Goal: Task Accomplishment & Management: Complete application form

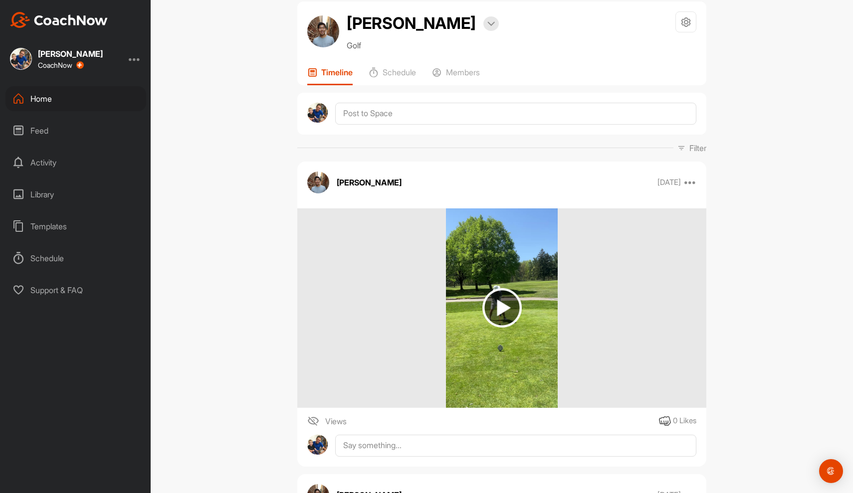
scroll to position [3, 0]
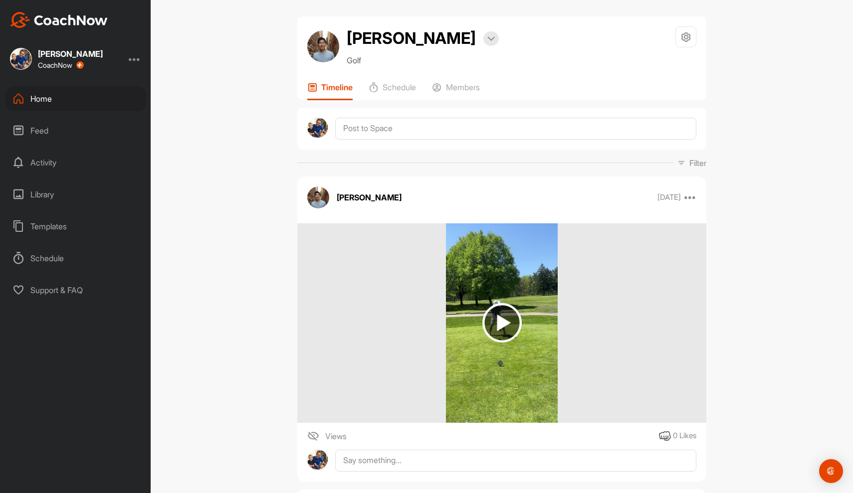
click at [420, 321] on img at bounding box center [501, 322] width 39 height 39
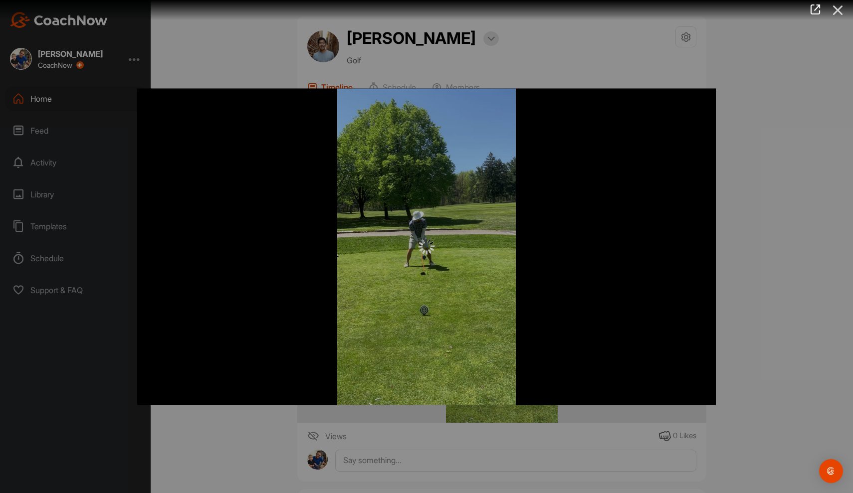
click at [420, 9] on icon at bounding box center [837, 10] width 23 height 18
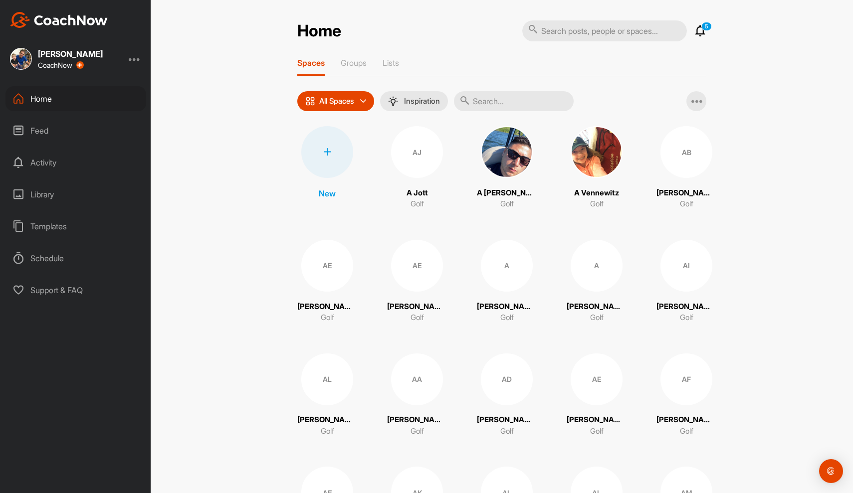
click at [502, 93] on input "text" at bounding box center [514, 101] width 120 height 20
type input "frances"
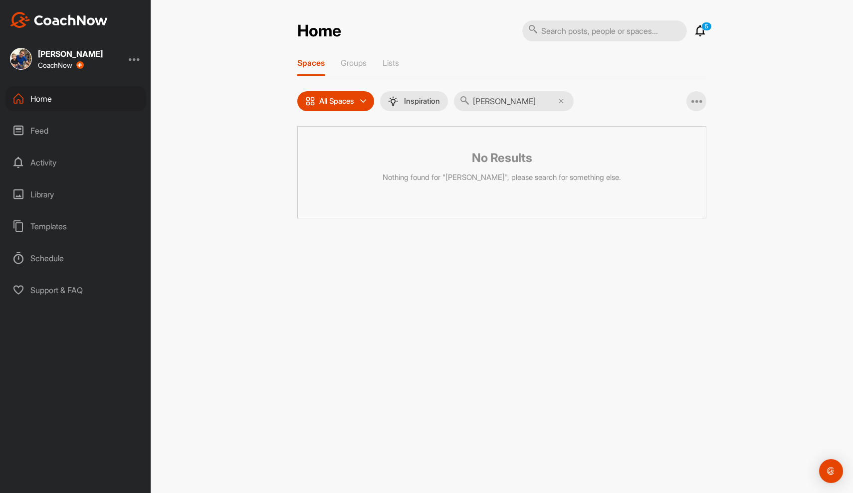
click at [479, 101] on input "frances" at bounding box center [514, 101] width 120 height 20
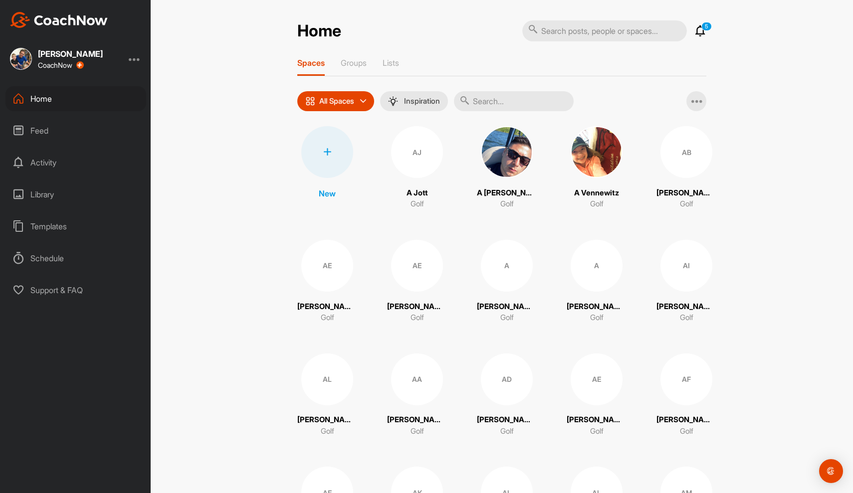
click at [328, 147] on div at bounding box center [327, 152] width 52 height 52
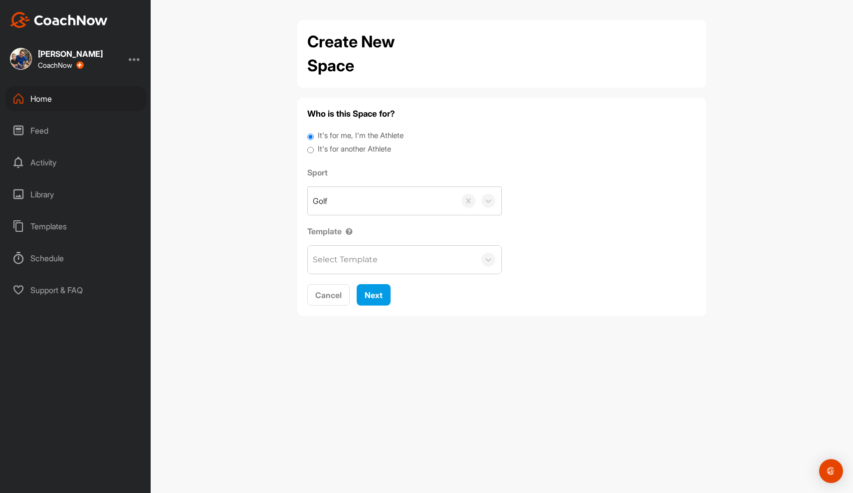
click at [312, 147] on input "It's for another Athlete" at bounding box center [310, 150] width 6 height 13
radio input "true"
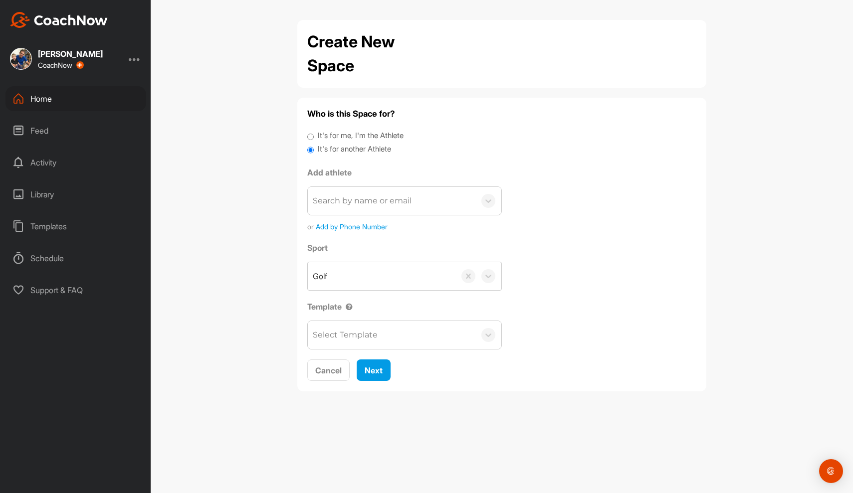
click at [335, 209] on div "Search by name or email" at bounding box center [392, 201] width 168 height 28
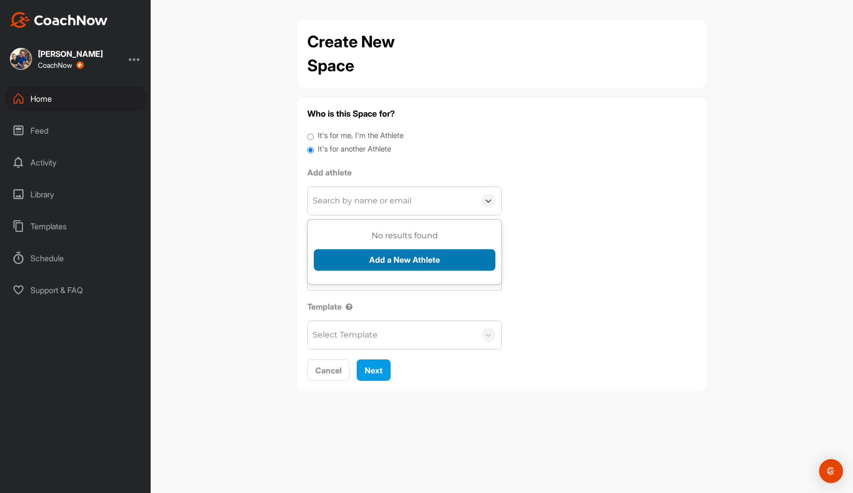
click at [346, 255] on button "Add a New Athlete" at bounding box center [405, 259] width 182 height 21
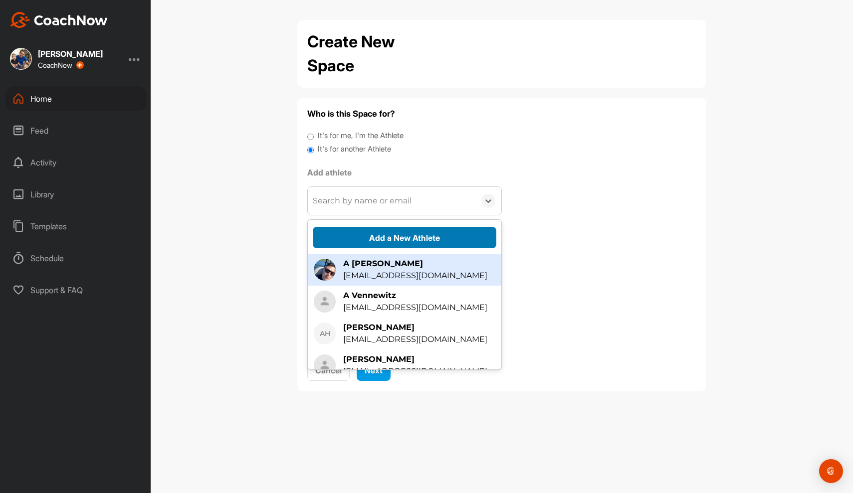
click at [359, 238] on button "Add a New Athlete" at bounding box center [405, 237] width 184 height 21
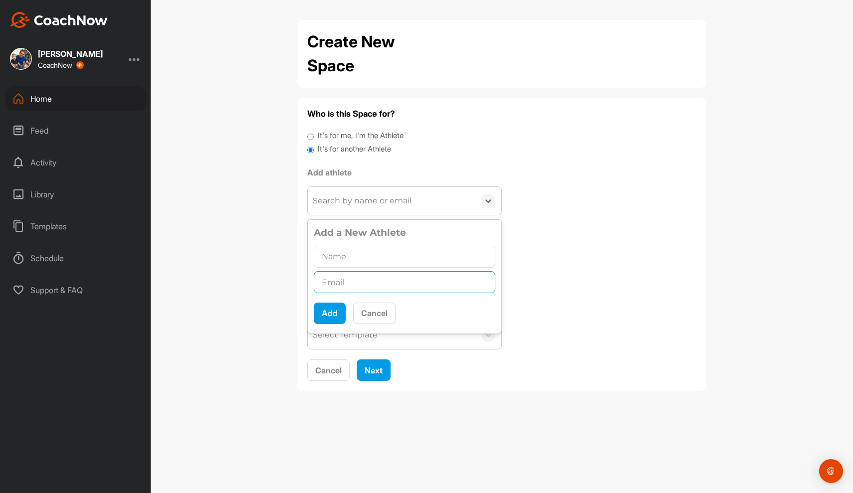
paste input "francescoabbonizio1@gmail.com"
type input "francescoabbonizio1@gmail.com"
click at [356, 253] on input "text" at bounding box center [405, 257] width 182 height 22
type input "Francesco Abbonizio"
click at [326, 314] on button "Add" at bounding box center [330, 313] width 32 height 21
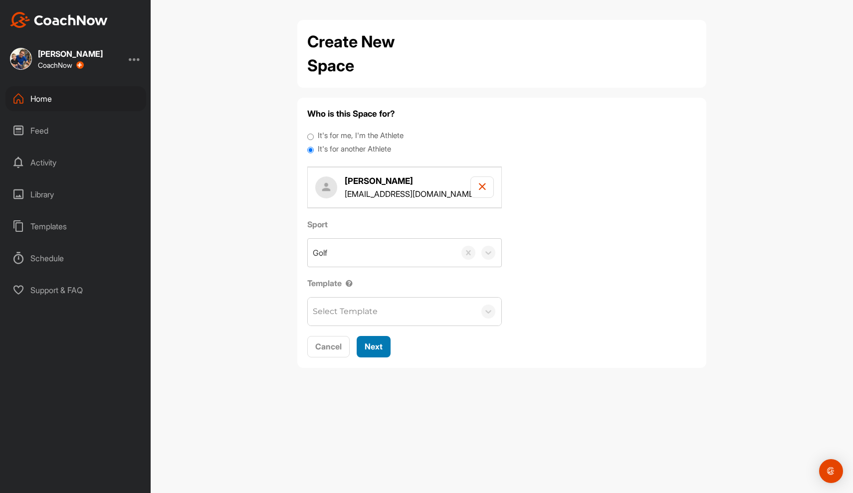
click at [375, 348] on span "Next" at bounding box center [374, 347] width 18 height 10
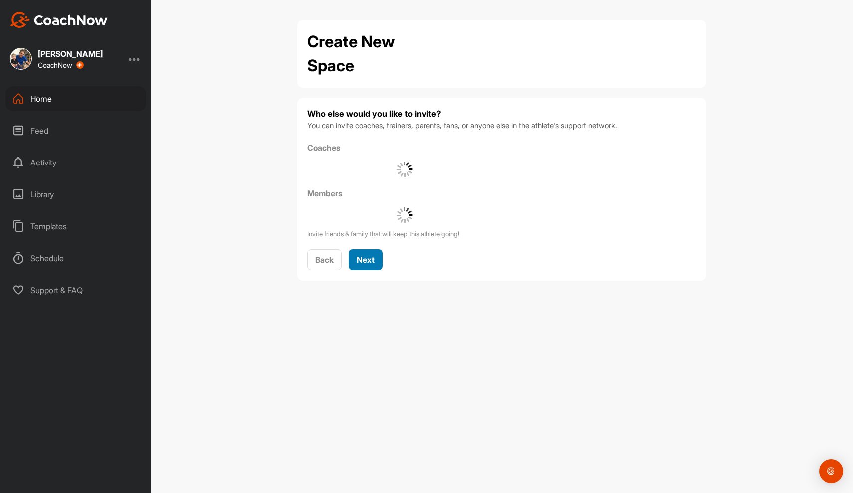
click at [368, 257] on span "Next" at bounding box center [366, 260] width 18 height 10
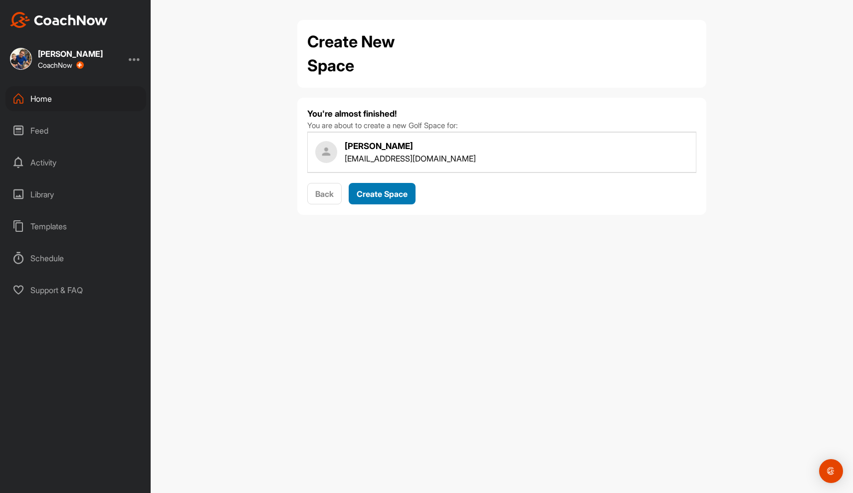
click at [376, 186] on button "Create Space" at bounding box center [382, 193] width 67 height 21
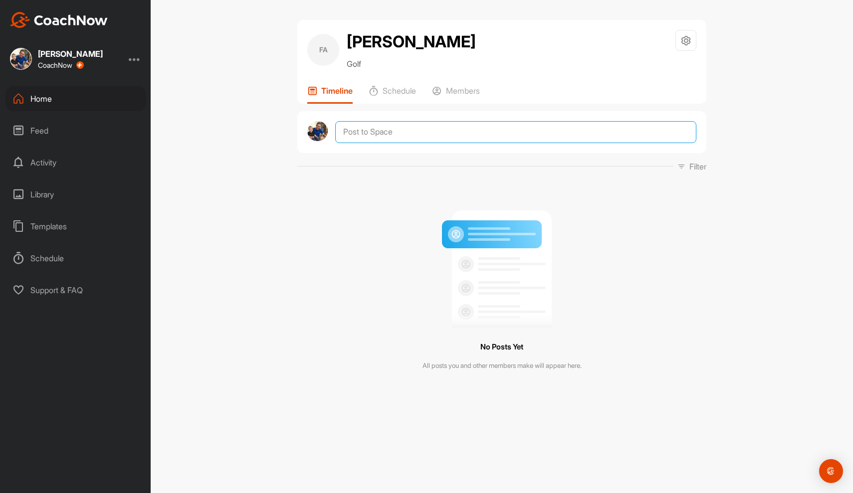
click at [383, 143] on textarea at bounding box center [515, 132] width 361 height 22
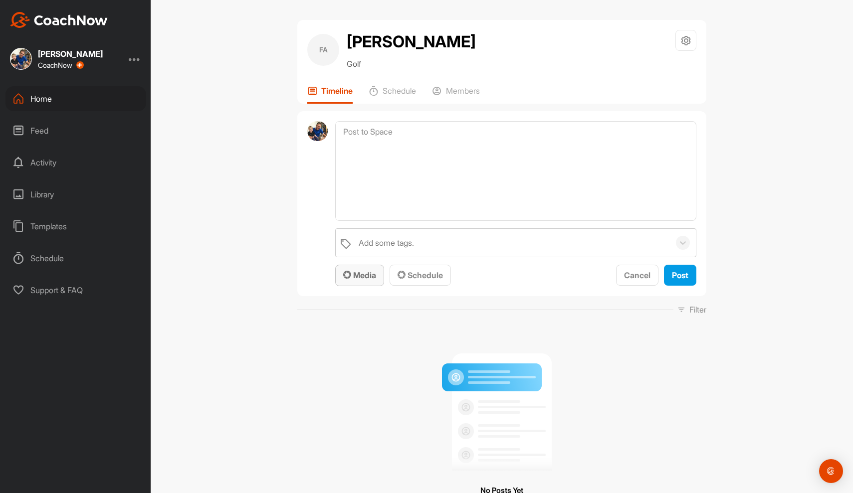
click at [356, 280] on span "Media" at bounding box center [359, 275] width 33 height 10
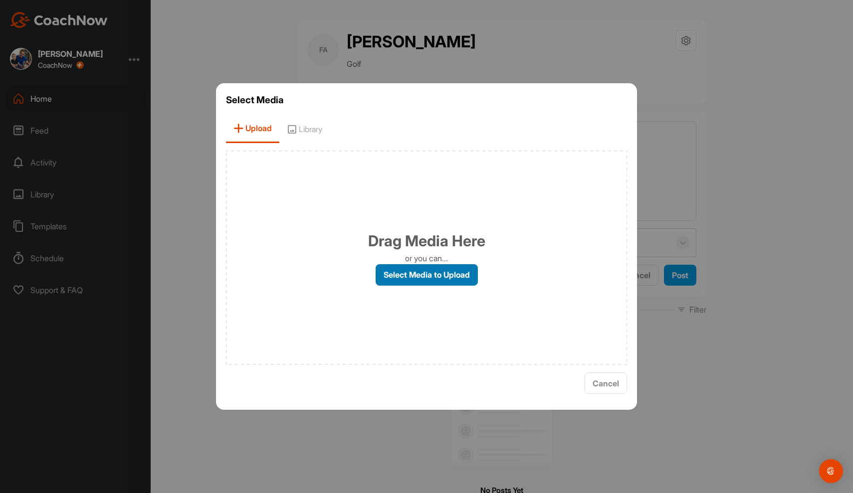
click at [402, 267] on label "Select Media to Upload" at bounding box center [427, 274] width 102 height 21
click at [0, 0] on input "Select Media to Upload" at bounding box center [0, 0] width 0 height 0
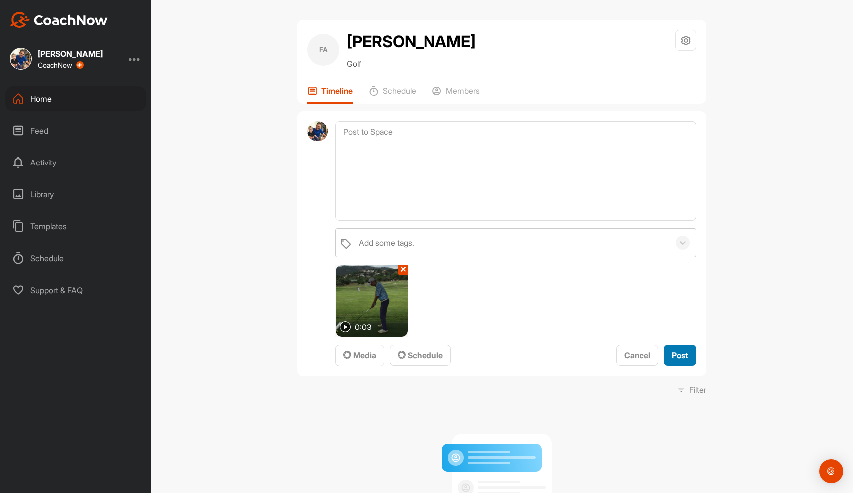
click at [678, 362] on div "Post" at bounding box center [680, 356] width 16 height 12
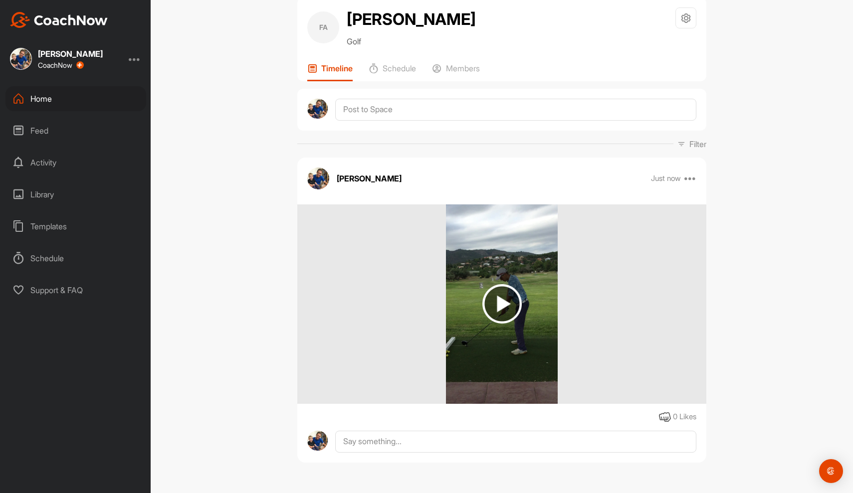
scroll to position [46, 0]
click at [425, 106] on textarea at bounding box center [515, 110] width 361 height 22
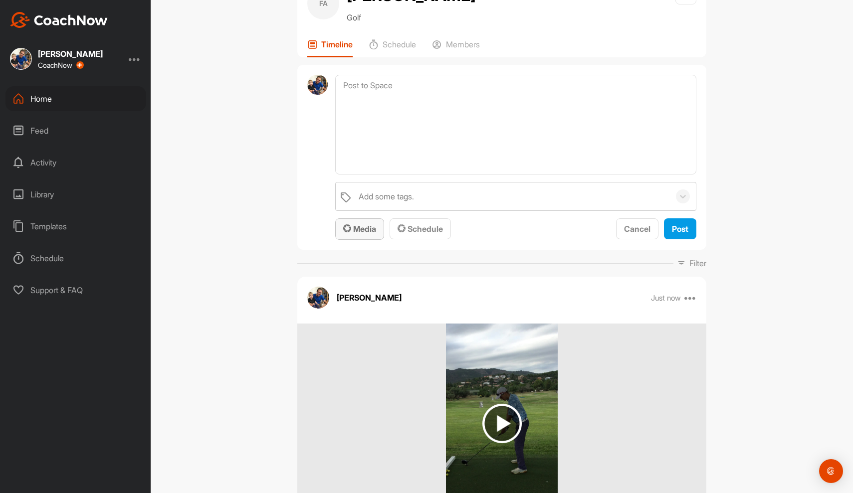
click at [358, 234] on span "Media" at bounding box center [359, 229] width 33 height 10
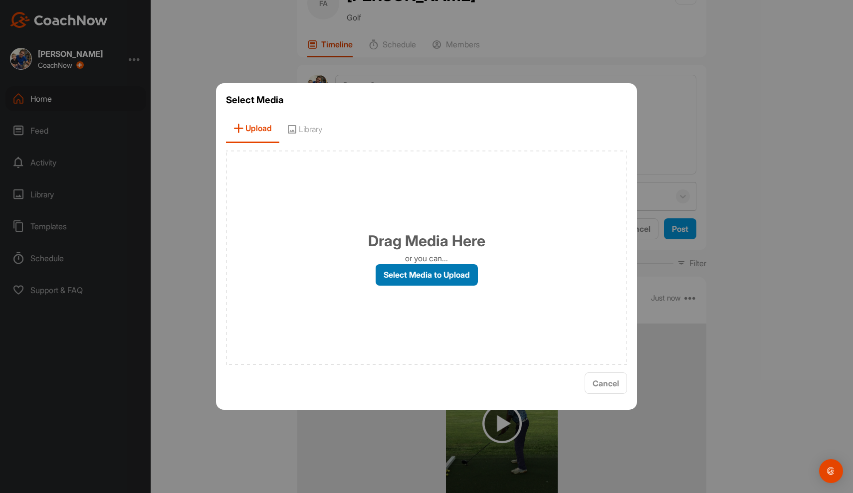
click at [402, 274] on label "Select Media to Upload" at bounding box center [427, 274] width 102 height 21
click at [0, 0] on input "Select Media to Upload" at bounding box center [0, 0] width 0 height 0
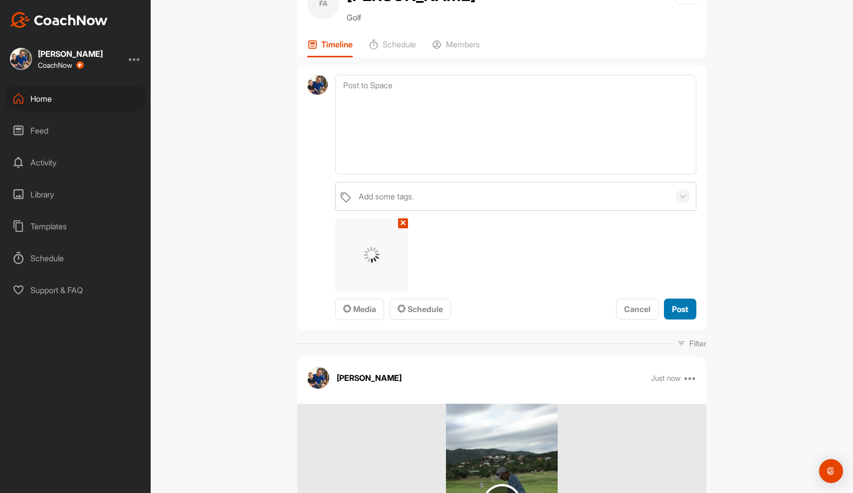
click at [685, 314] on span "Post" at bounding box center [680, 309] width 16 height 10
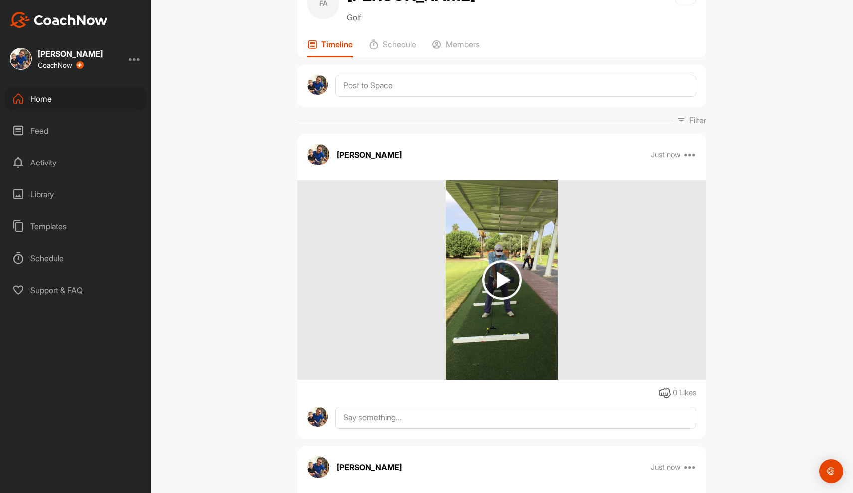
click at [101, 104] on div "Home" at bounding box center [75, 98] width 141 height 25
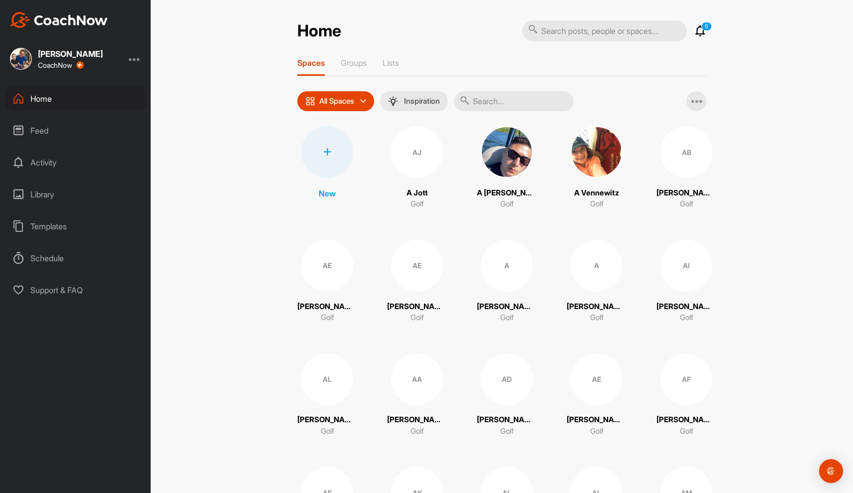
click at [329, 138] on div at bounding box center [327, 152] width 52 height 52
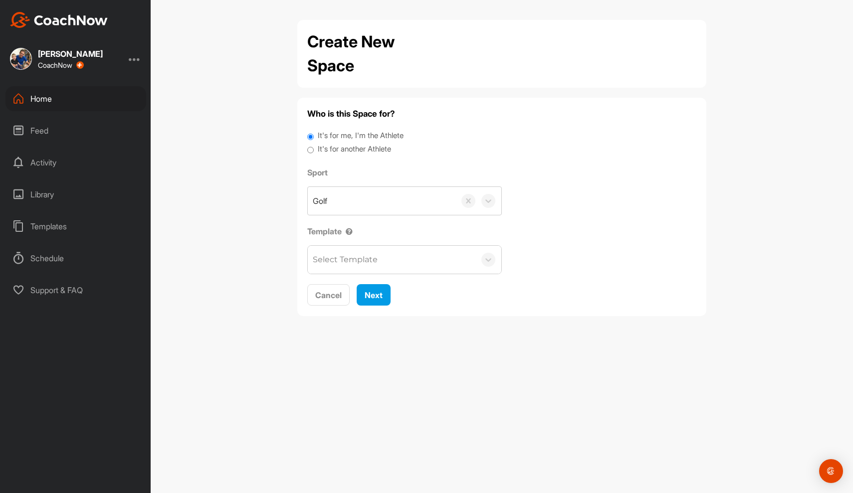
click at [312, 147] on input "It's for another Athlete" at bounding box center [310, 150] width 6 height 13
radio input "true"
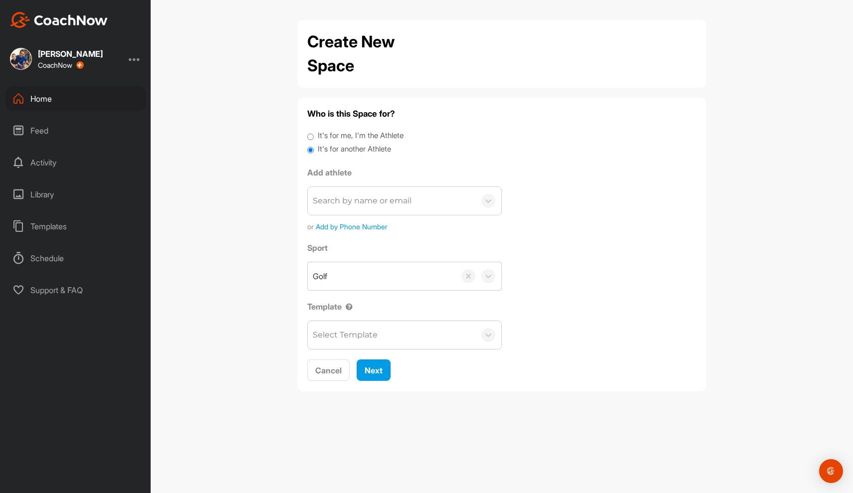
click at [334, 205] on div "Search by name or email" at bounding box center [362, 201] width 99 height 12
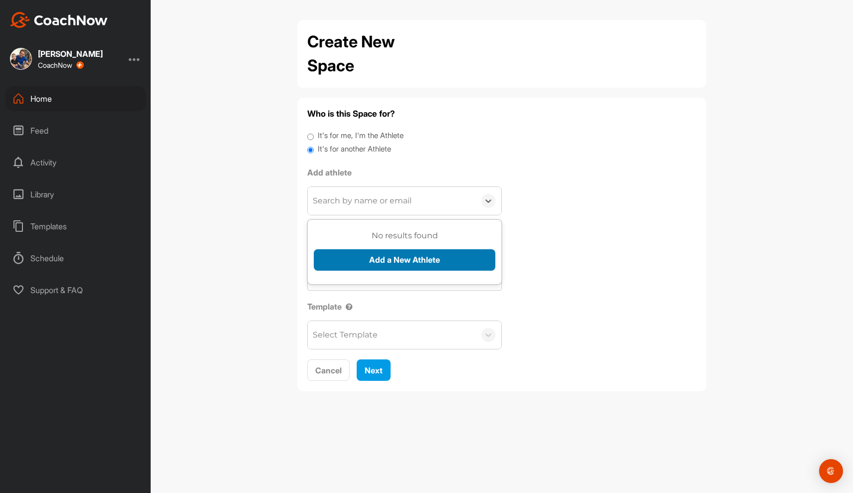
click at [357, 259] on button "Add a New Athlete" at bounding box center [405, 259] width 182 height 21
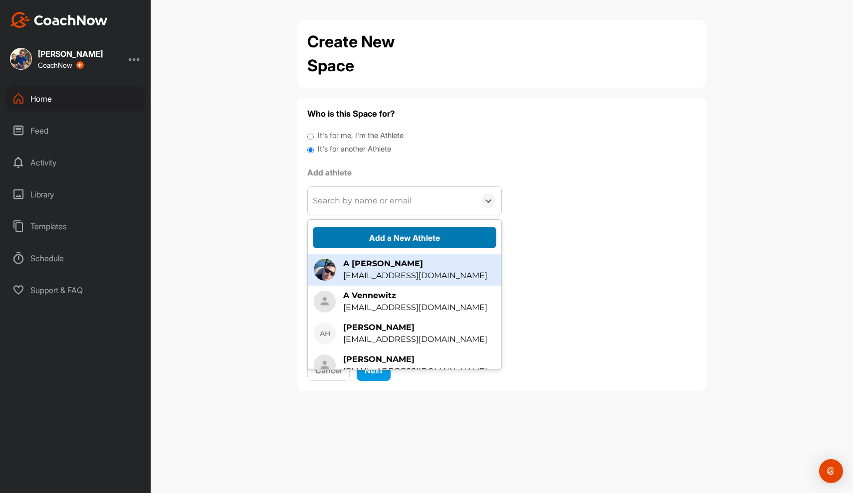
click at [375, 243] on button "Add a New Athlete" at bounding box center [405, 237] width 184 height 21
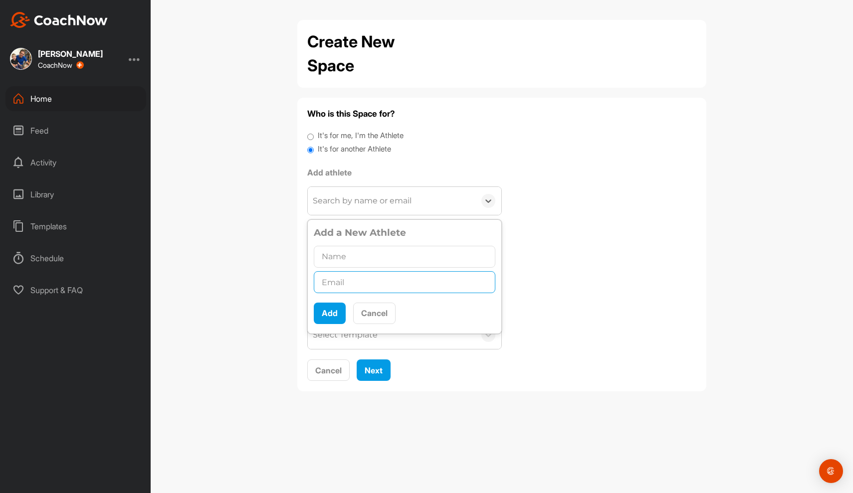
paste input "mcilwraithgeorge51@gmail.com"
type input "mcilwraithgeorge51@gmail.com"
click at [362, 258] on input "text" at bounding box center [405, 257] width 182 height 22
type input "H"
type input "George McIlwraith"
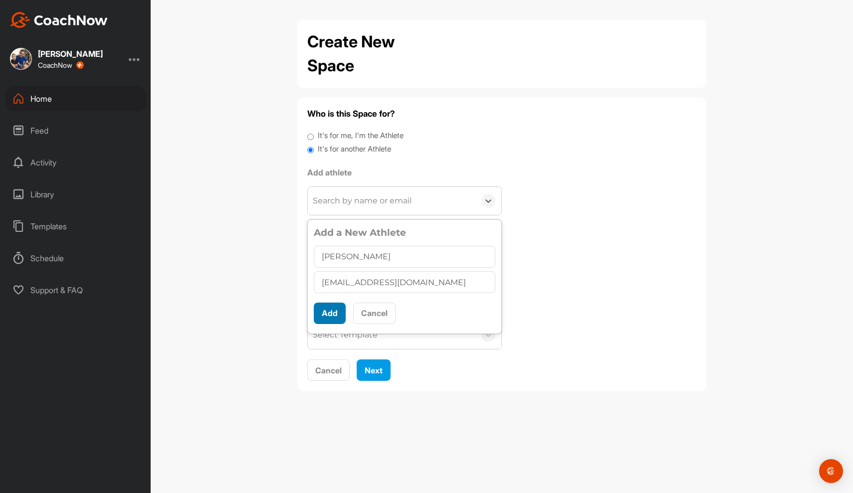
click at [330, 318] on button "Add" at bounding box center [330, 313] width 32 height 21
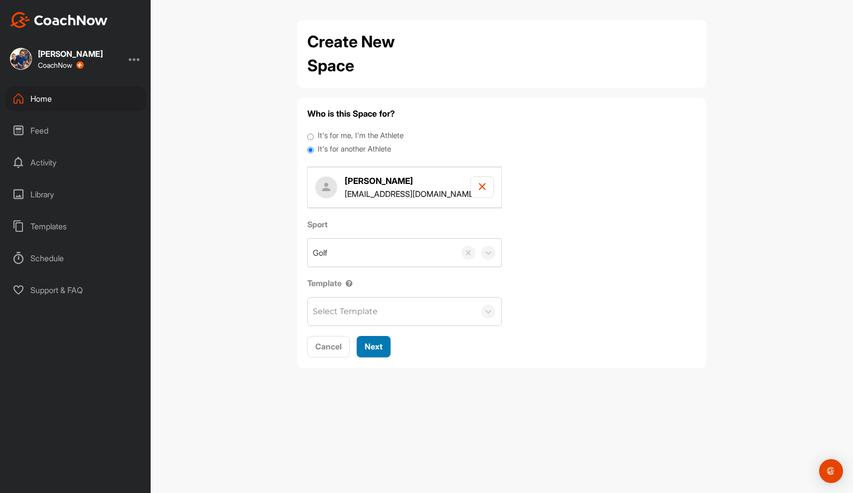
click at [371, 342] on span "Next" at bounding box center [374, 347] width 18 height 10
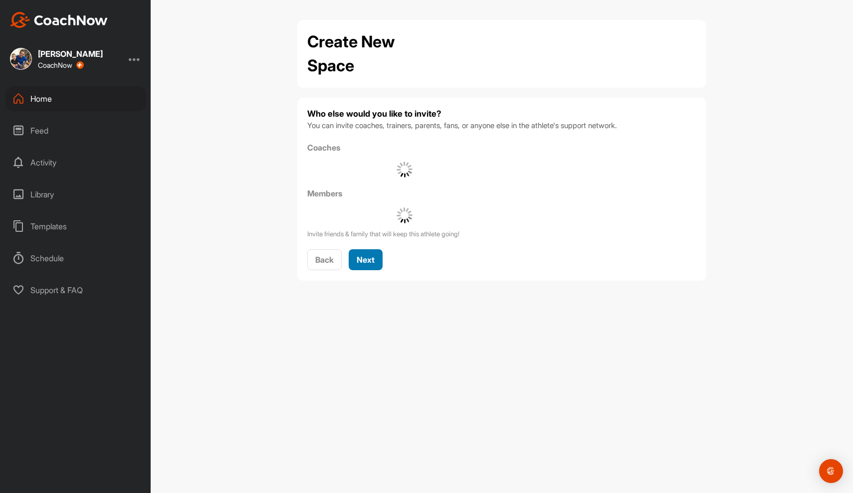
click at [379, 256] on button "Next" at bounding box center [366, 259] width 34 height 21
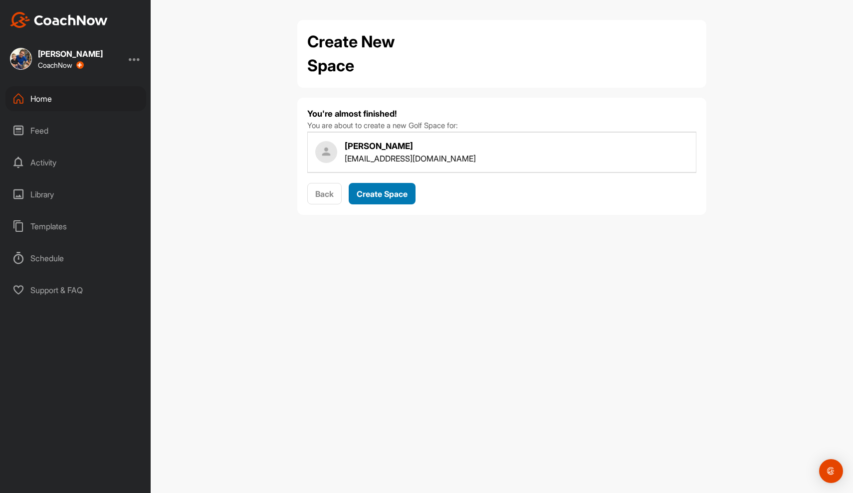
click at [385, 192] on span "Create Space" at bounding box center [382, 194] width 51 height 10
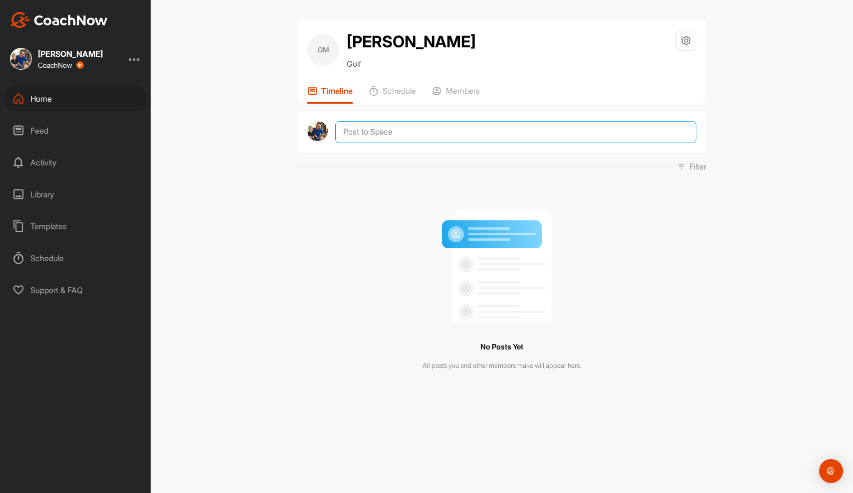
click at [391, 143] on textarea at bounding box center [515, 132] width 361 height 22
click at [409, 143] on textarea at bounding box center [515, 132] width 361 height 22
click at [407, 143] on textarea at bounding box center [515, 132] width 361 height 22
click at [457, 143] on textarea at bounding box center [515, 132] width 361 height 22
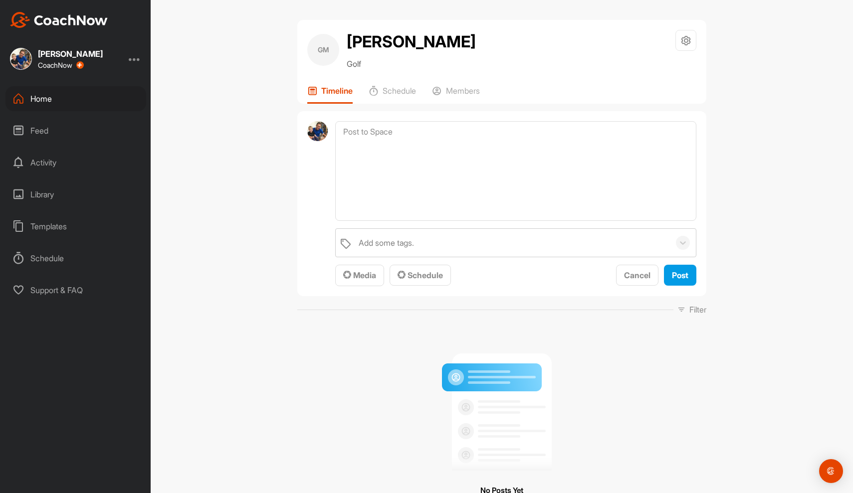
click at [363, 297] on div "Add some tags. Media Schedule Cancel Post" at bounding box center [501, 204] width 409 height 186
click at [366, 287] on div "Media Schedule" at bounding box center [393, 276] width 116 height 22
click at [363, 280] on span "Media" at bounding box center [359, 275] width 33 height 10
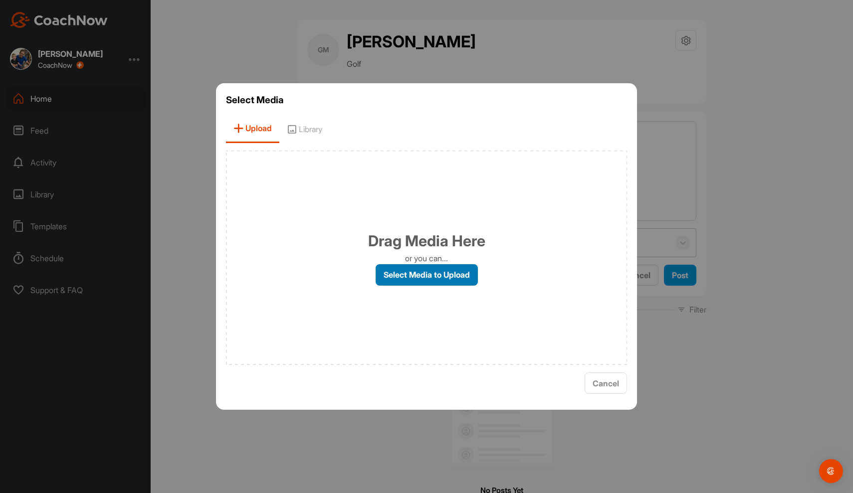
click at [389, 277] on label "Select Media to Upload" at bounding box center [427, 274] width 102 height 21
click at [0, 0] on input "Select Media to Upload" at bounding box center [0, 0] width 0 height 0
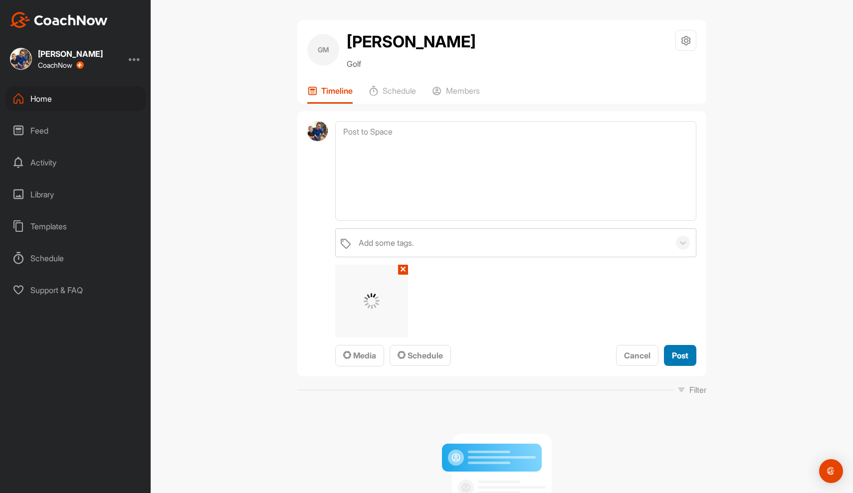
click at [678, 361] on span "Post" at bounding box center [680, 356] width 16 height 10
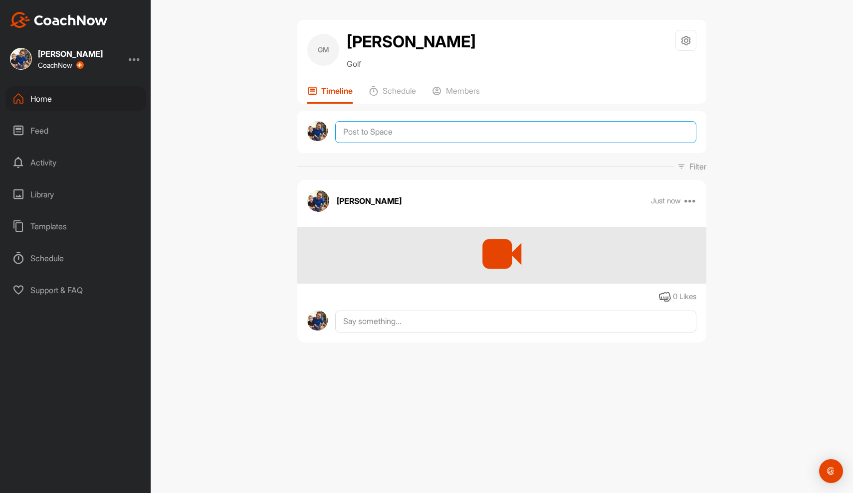
click at [468, 143] on textarea at bounding box center [515, 132] width 361 height 22
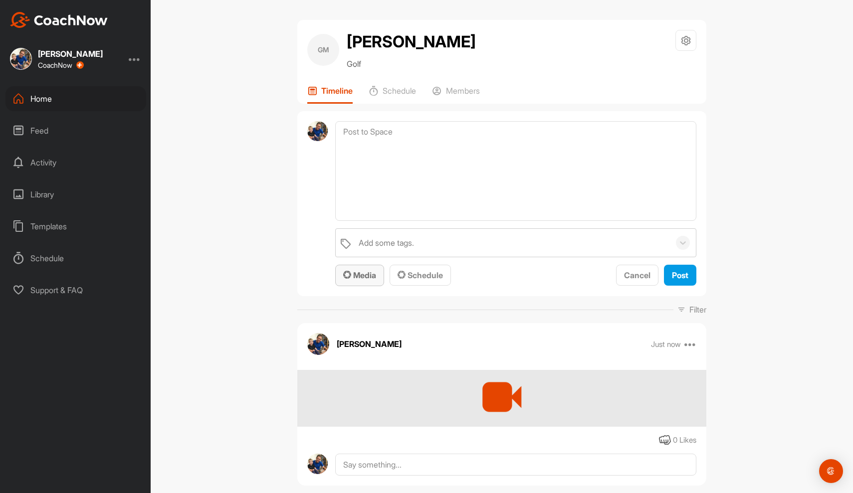
click at [370, 280] on span "Media" at bounding box center [359, 275] width 33 height 10
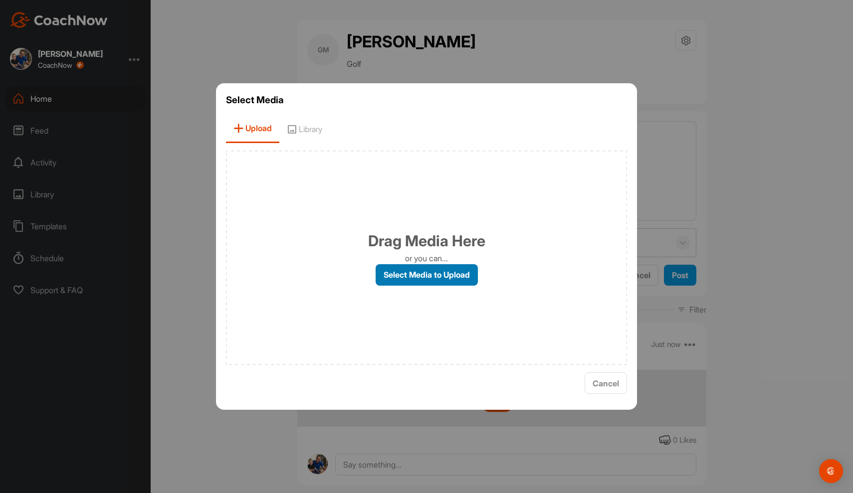
click at [394, 273] on label "Select Media to Upload" at bounding box center [427, 274] width 102 height 21
click at [0, 0] on input "Select Media to Upload" at bounding box center [0, 0] width 0 height 0
click at [607, 385] on span "Cancel" at bounding box center [606, 384] width 26 height 10
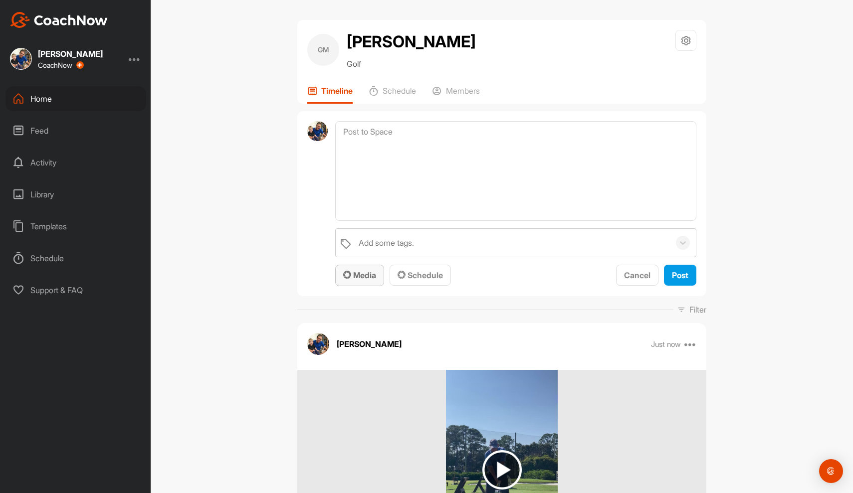
click at [368, 280] on span "Media" at bounding box center [359, 275] width 33 height 10
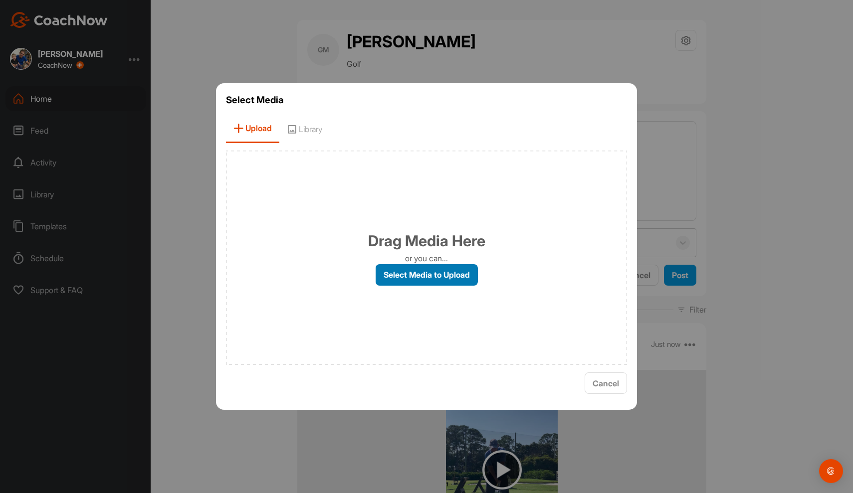
click at [418, 271] on label "Select Media to Upload" at bounding box center [427, 274] width 102 height 21
click at [0, 0] on input "Select Media to Upload" at bounding box center [0, 0] width 0 height 0
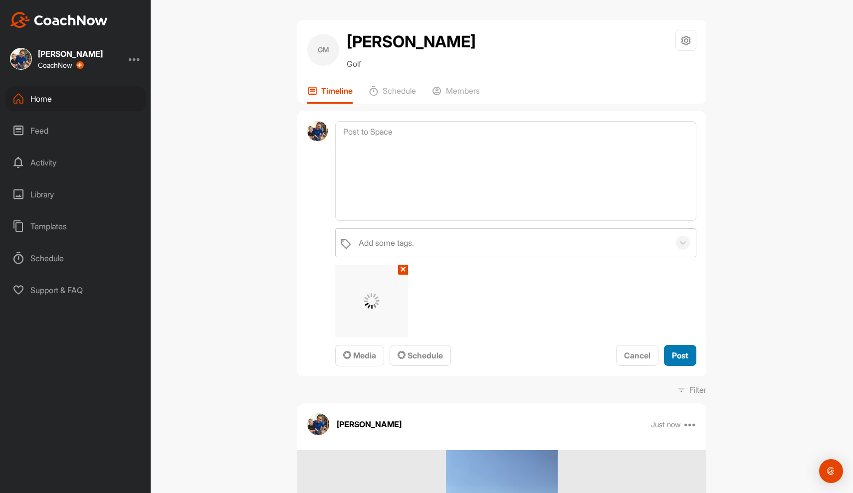
click at [680, 361] on span "Post" at bounding box center [680, 356] width 16 height 10
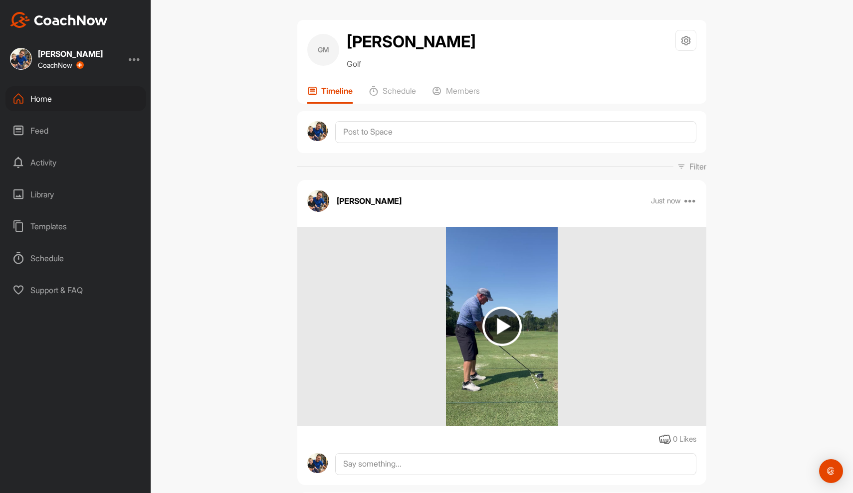
click at [95, 93] on div "Home" at bounding box center [75, 98] width 141 height 25
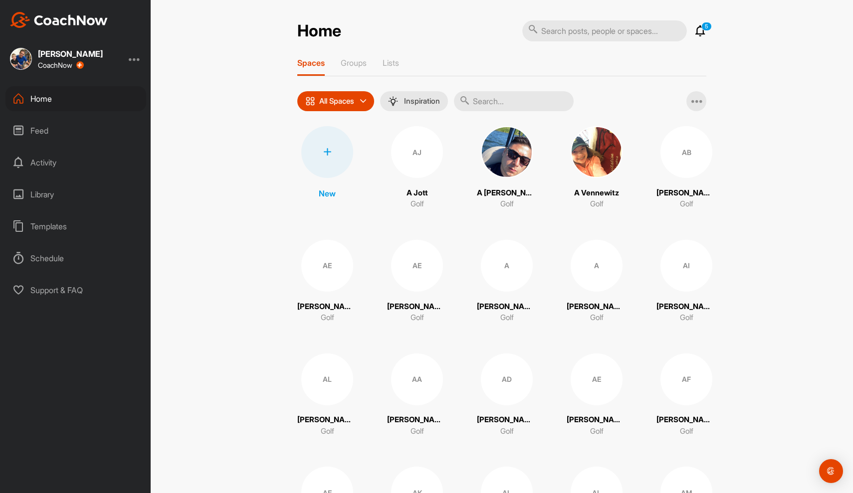
click at [327, 139] on div at bounding box center [327, 152] width 52 height 52
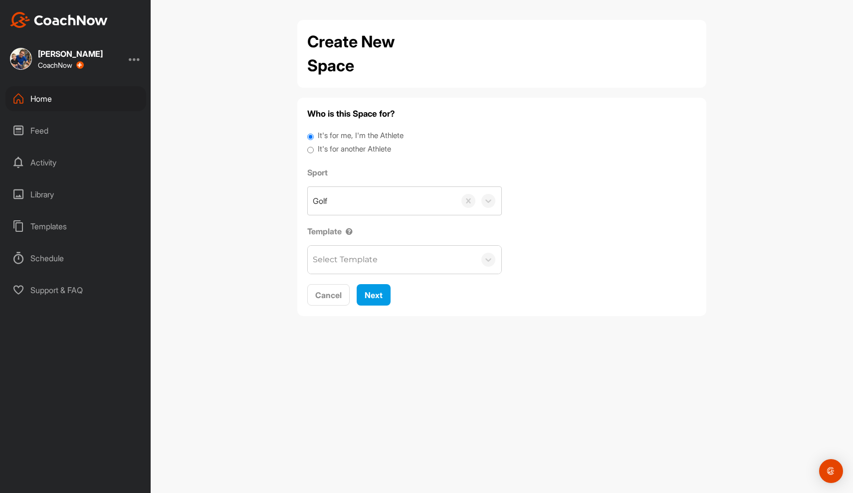
click at [313, 146] on div "It's for another Athlete" at bounding box center [501, 150] width 389 height 13
click at [308, 146] on input "It's for another Athlete" at bounding box center [310, 150] width 6 height 13
radio input "true"
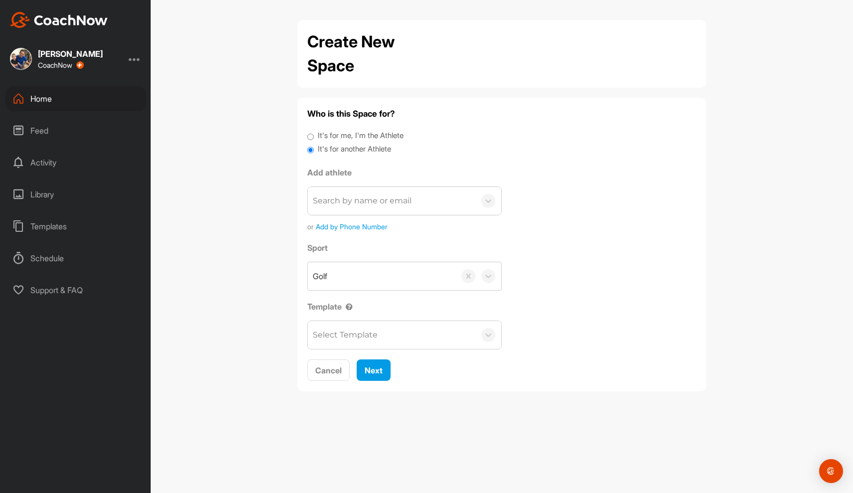
click at [329, 203] on div "Search by name or email" at bounding box center [362, 201] width 99 height 12
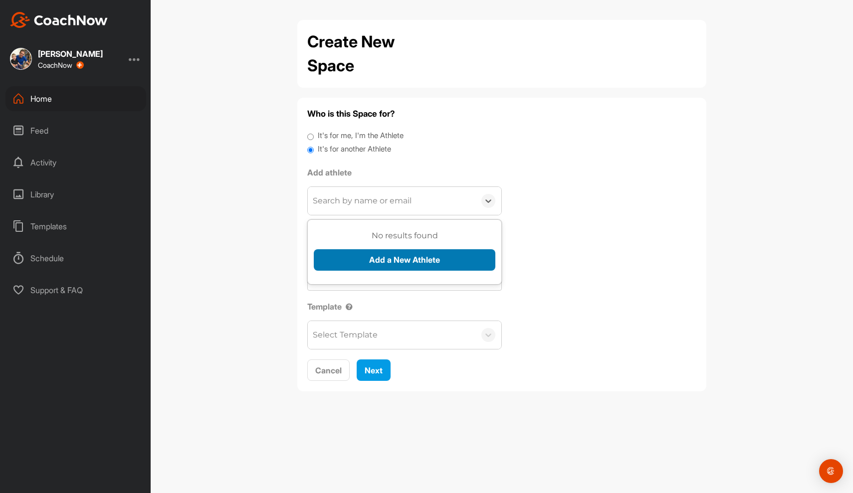
click at [369, 259] on button "Add a New Athlete" at bounding box center [405, 259] width 182 height 21
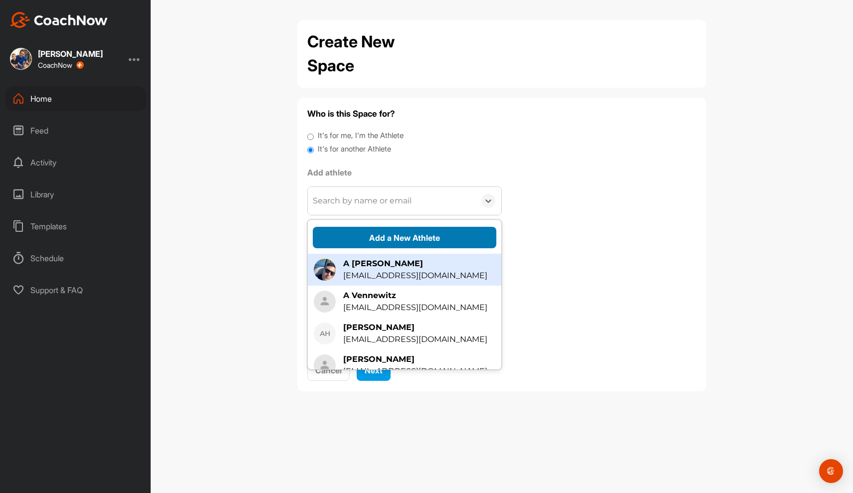
click at [379, 235] on button "Add a New Athlete" at bounding box center [405, 237] width 184 height 21
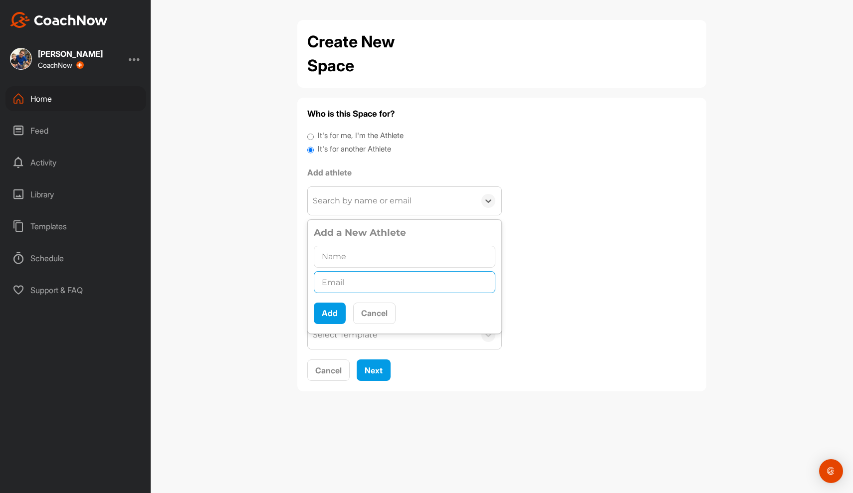
paste input "chaphill1@yahoo.com"
type input "chaphill1@yahoo.com"
click at [371, 256] on input "text" at bounding box center [405, 257] width 182 height 22
type input "Chap Hill"
click at [324, 311] on button "Add" at bounding box center [330, 313] width 32 height 21
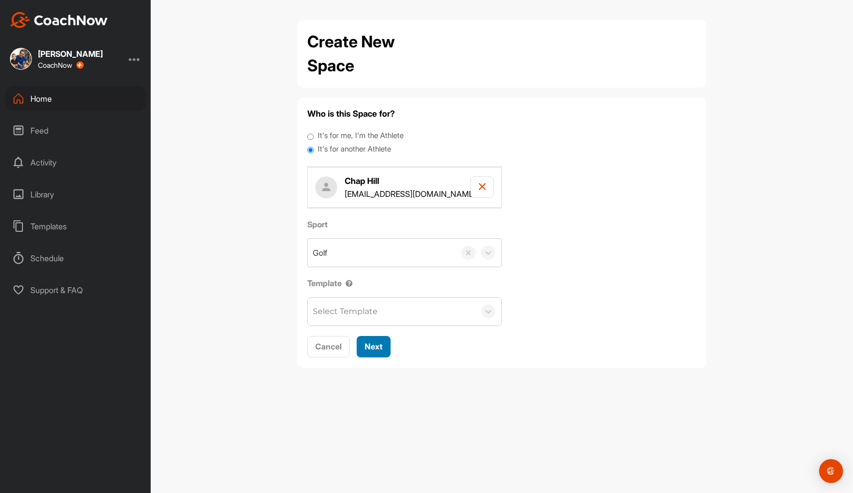
click at [370, 348] on span "Next" at bounding box center [374, 347] width 18 height 10
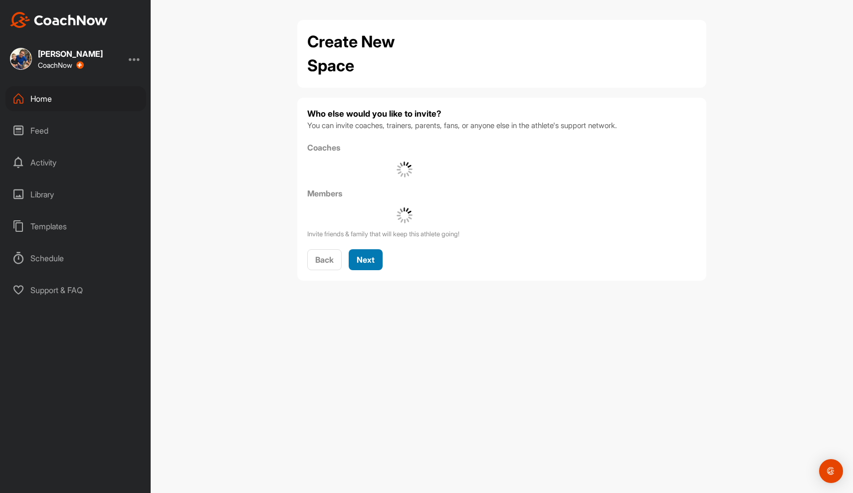
click at [366, 257] on span "Next" at bounding box center [366, 260] width 18 height 10
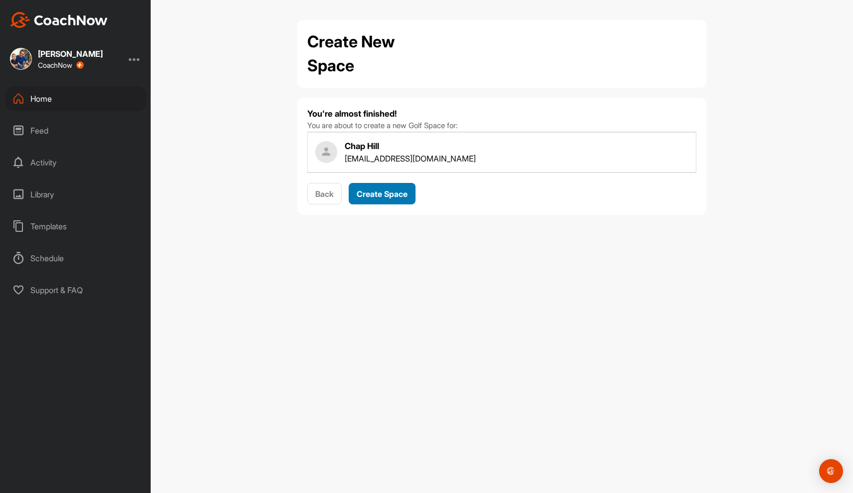
click at [374, 194] on span "Create Space" at bounding box center [382, 194] width 51 height 10
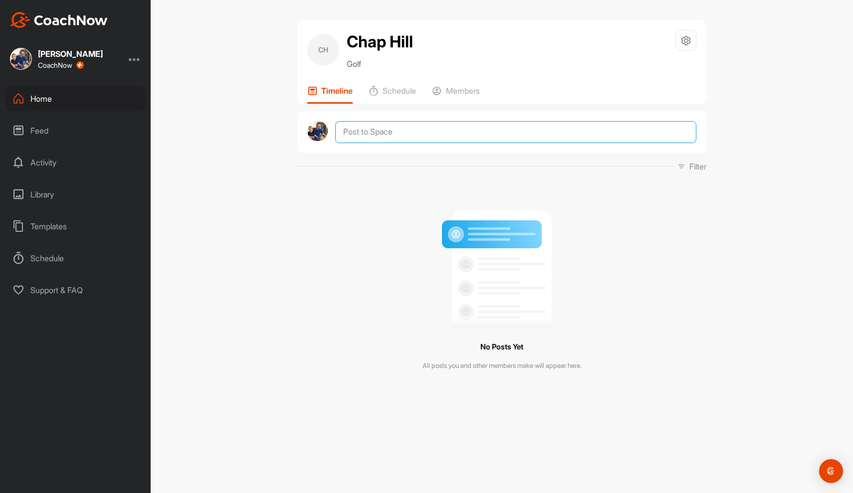
click at [410, 123] on textarea at bounding box center [515, 132] width 361 height 22
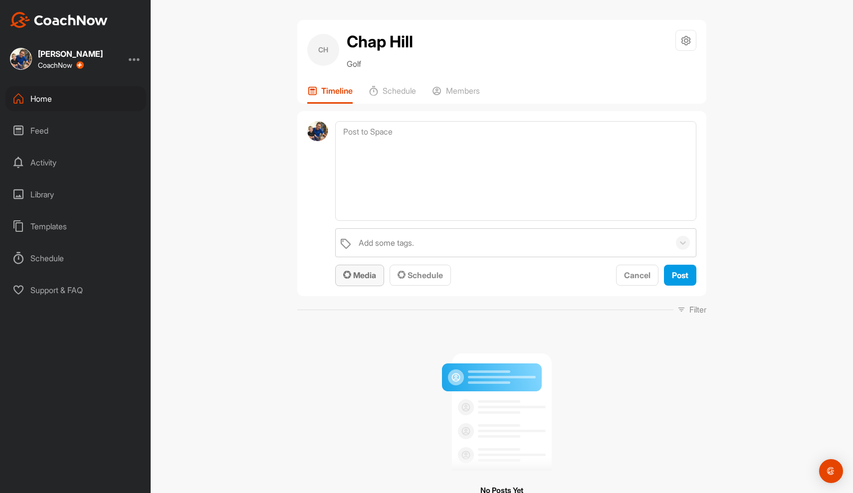
click at [353, 276] on span "Media" at bounding box center [359, 275] width 33 height 10
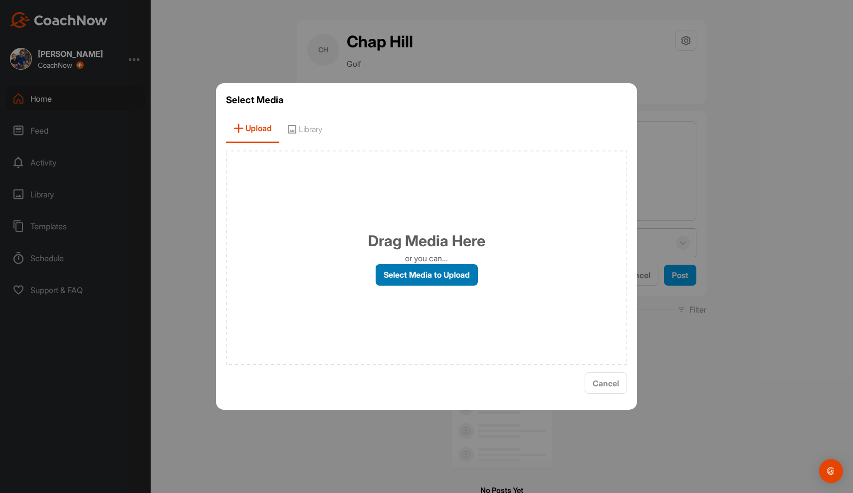
click at [399, 275] on label "Select Media to Upload" at bounding box center [427, 274] width 102 height 21
click at [0, 0] on input "Select Media to Upload" at bounding box center [0, 0] width 0 height 0
